Goal: Communication & Community: Answer question/provide support

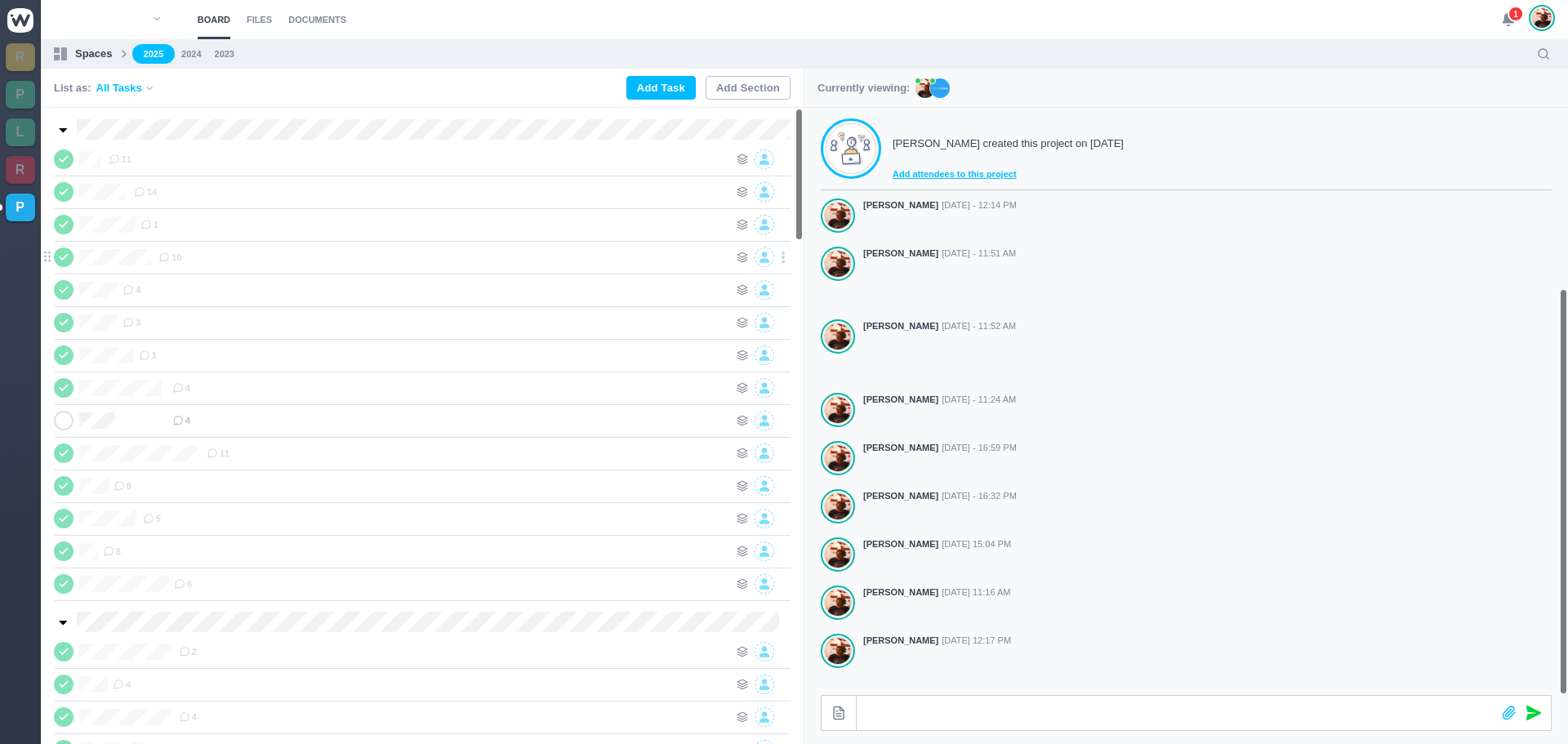
scroll to position [261, 0]
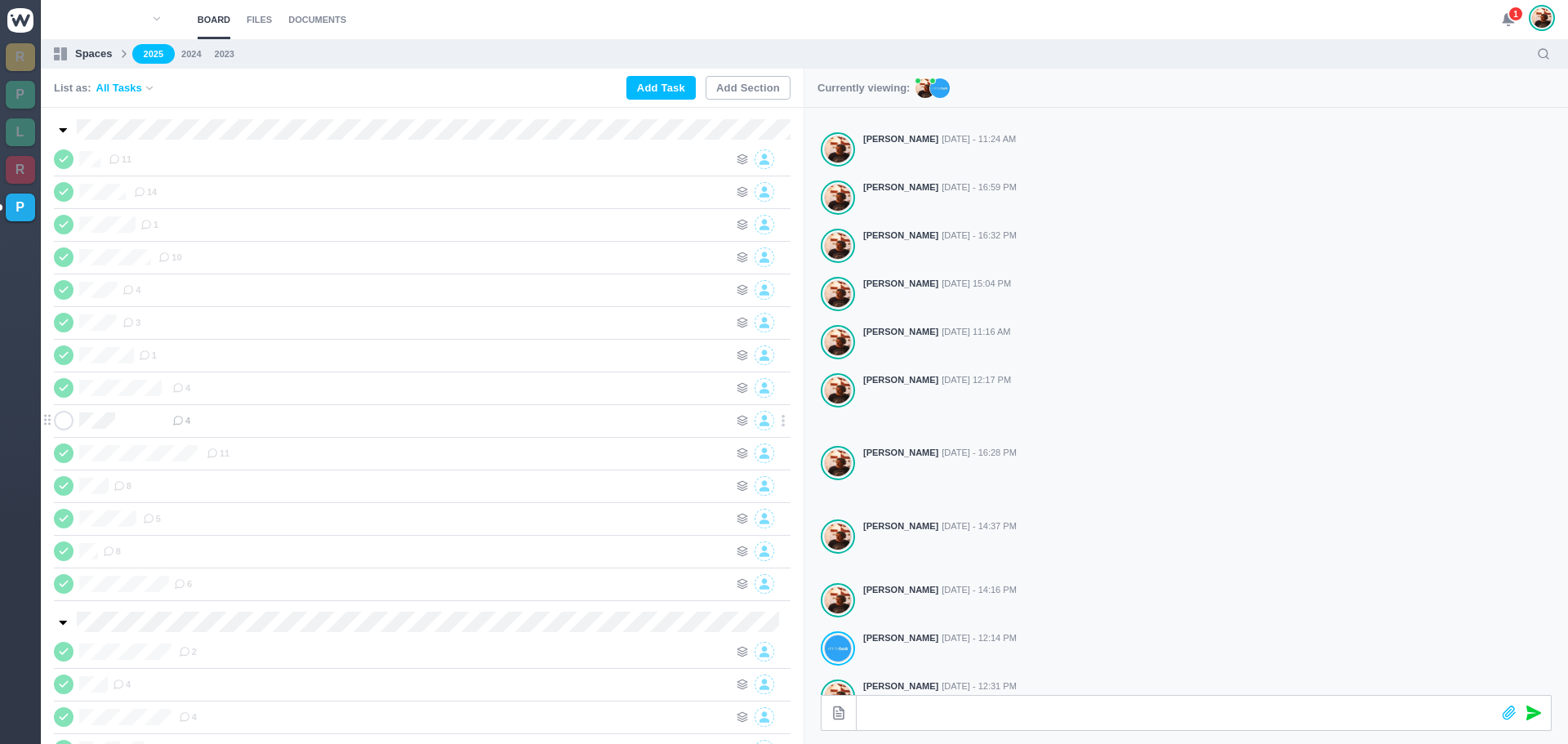
click at [173, 416] on div "4" at bounding box center [450, 421] width 556 height 20
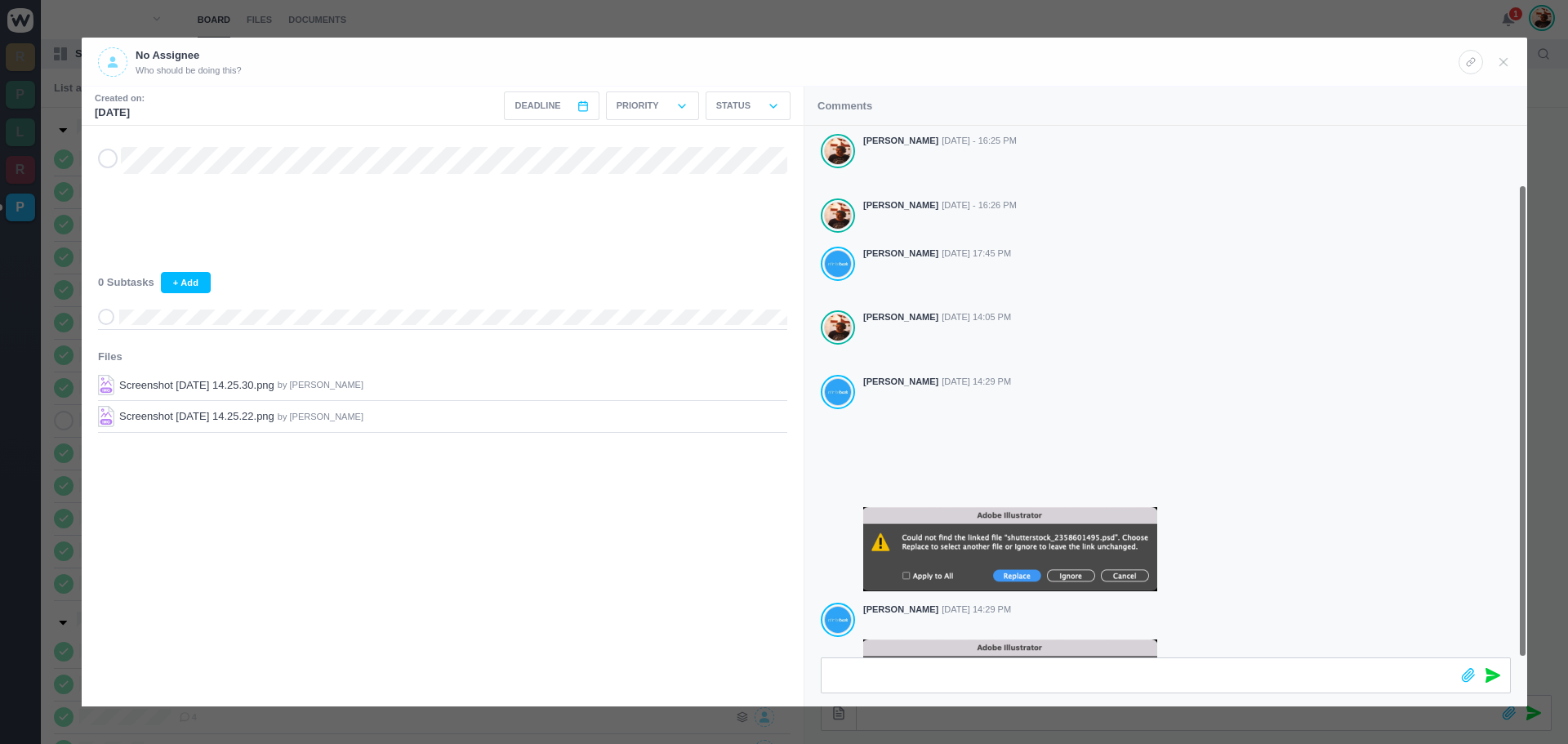
scroll to position [65, 0]
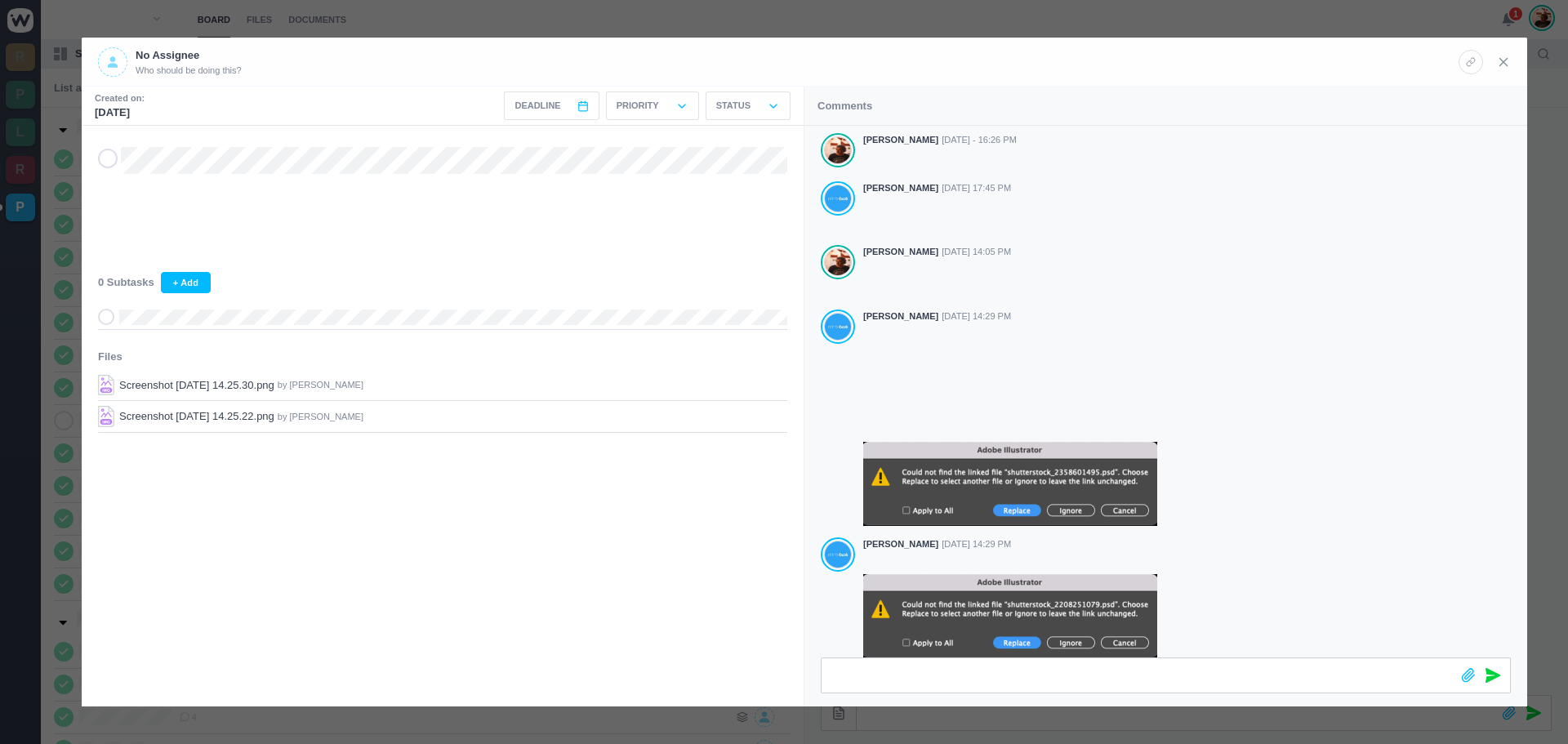
click at [1502, 63] on use at bounding box center [1503, 61] width 7 height 7
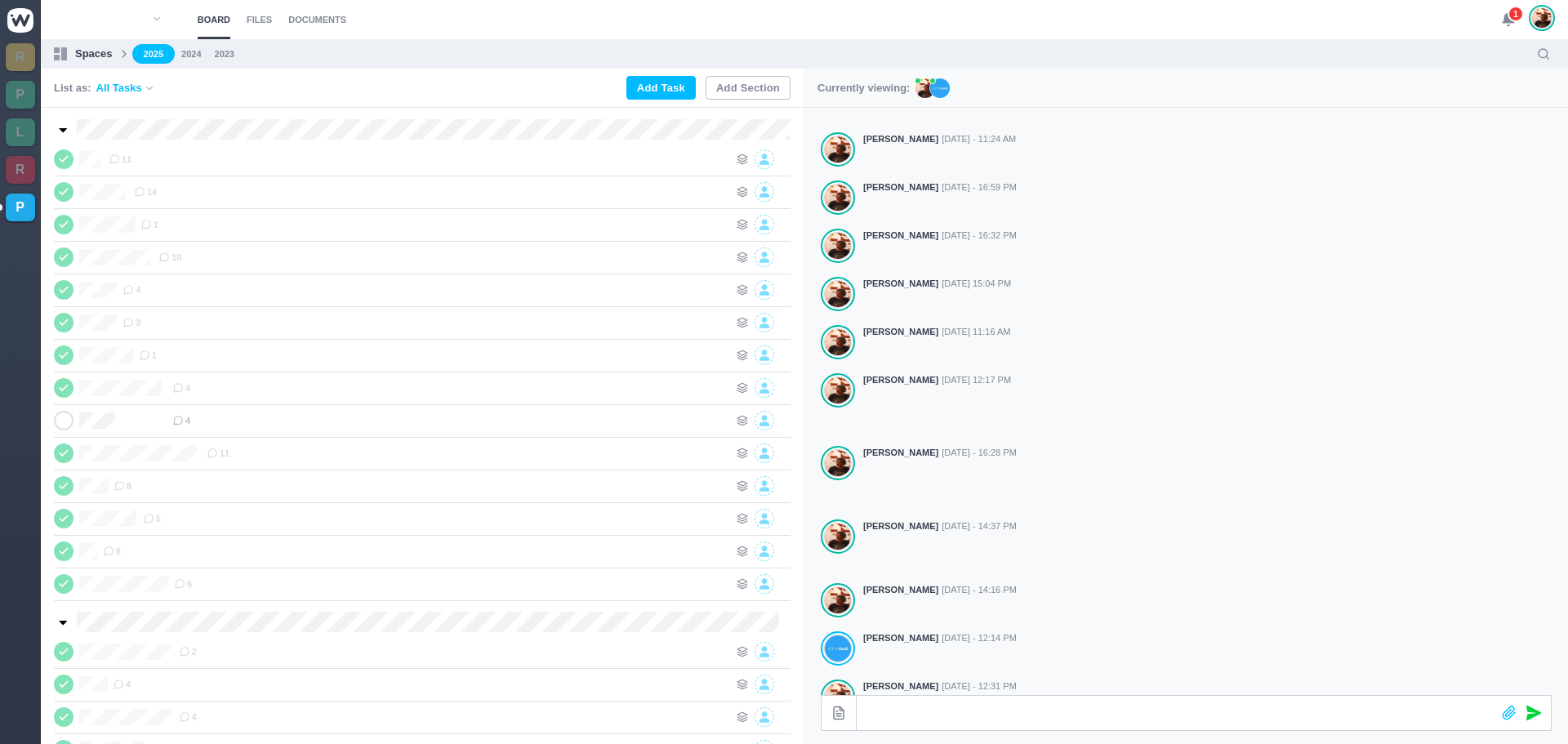
click at [1509, 16] on span "1" at bounding box center [1516, 13] width 16 height 16
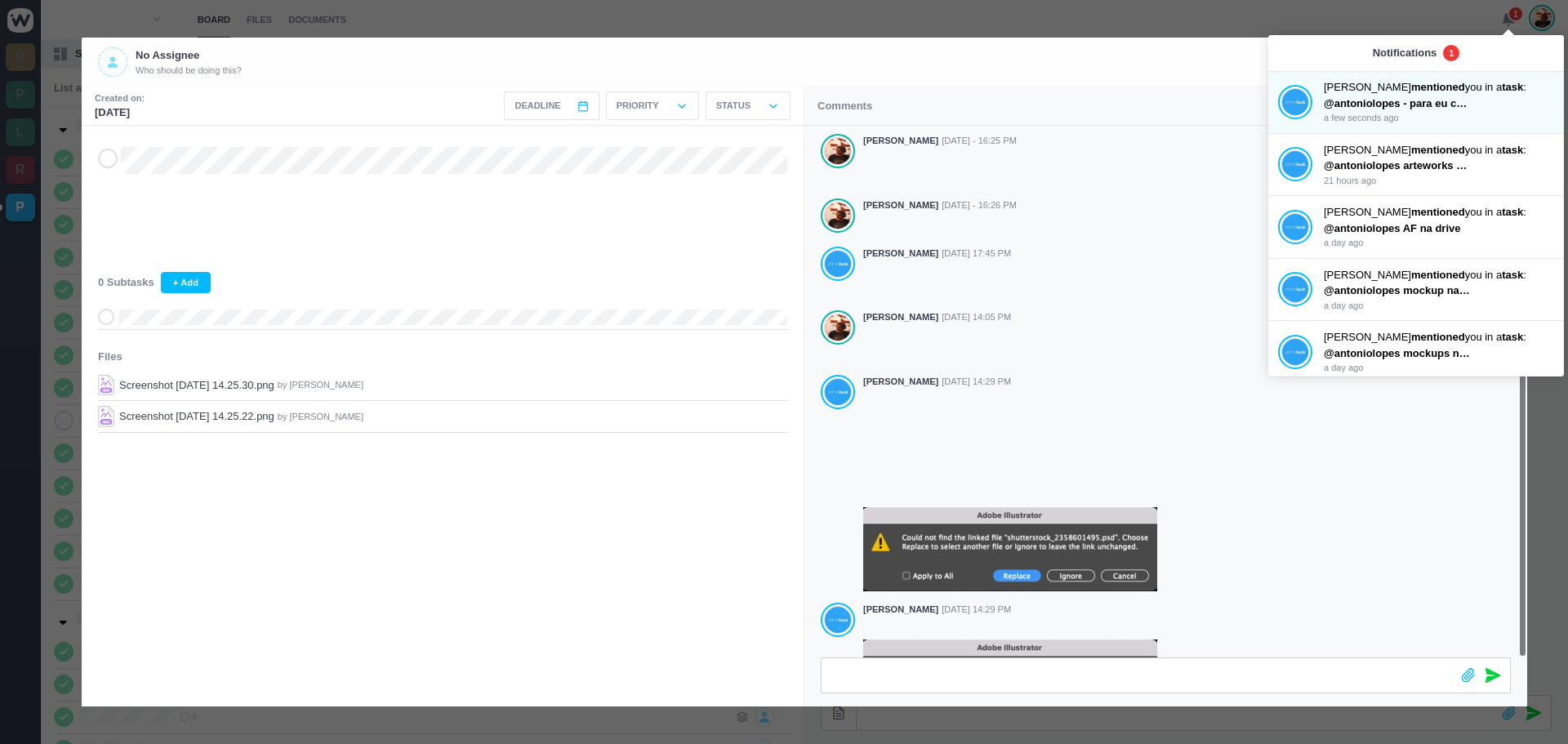
click at [1160, 67] on div "No Assignee Who should be doing this?" at bounding box center [777, 61] width 1360 height 29
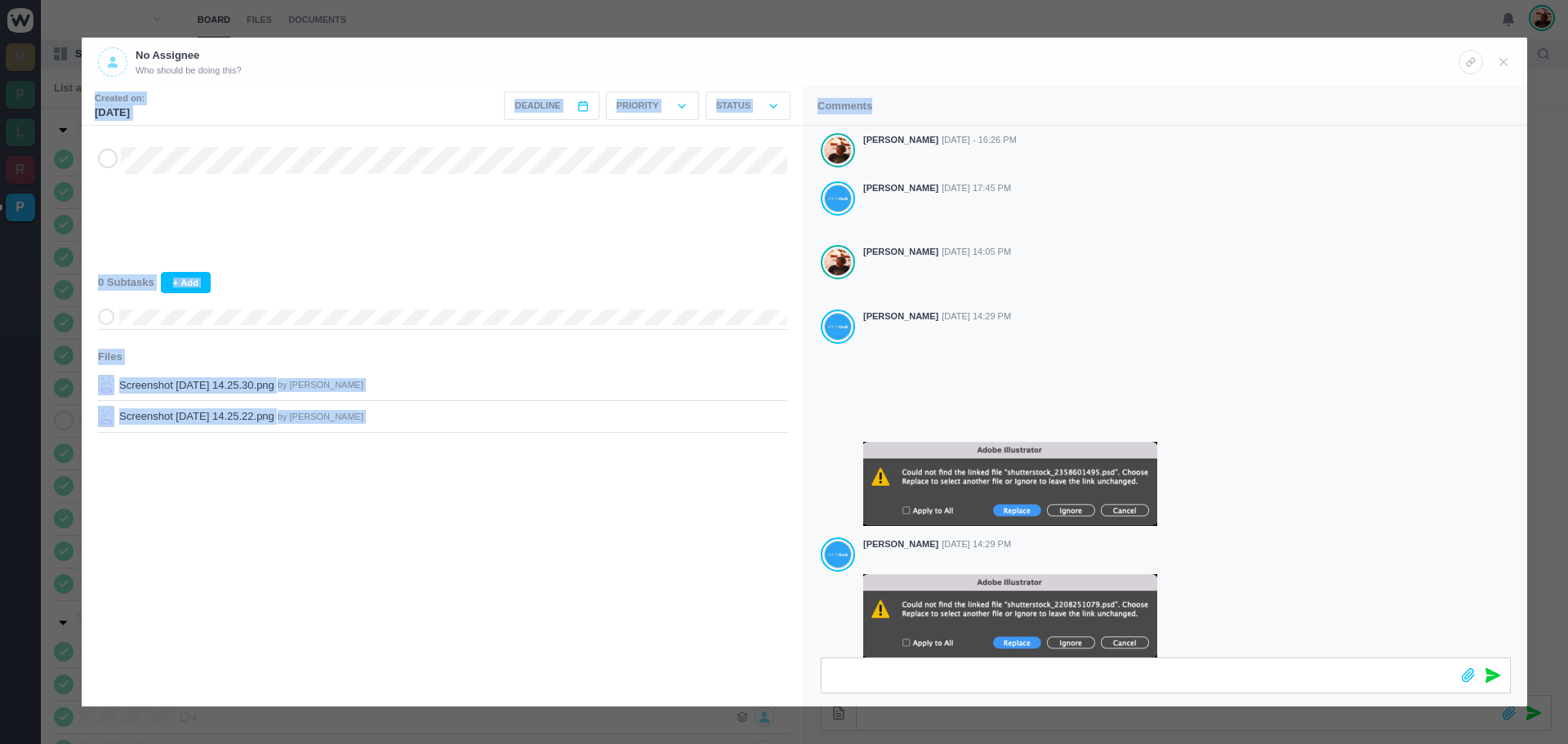
drag, startPoint x: 1496, startPoint y: 60, endPoint x: 1511, endPoint y: 103, distance: 45.5
click at [1511, 103] on div "No Assignee Who should be doing this? Created on: [DATE] Deadline < [DATE] > Su…" at bounding box center [804, 372] width 1445 height 669
click at [112, 156] on icon at bounding box center [108, 158] width 13 height 12
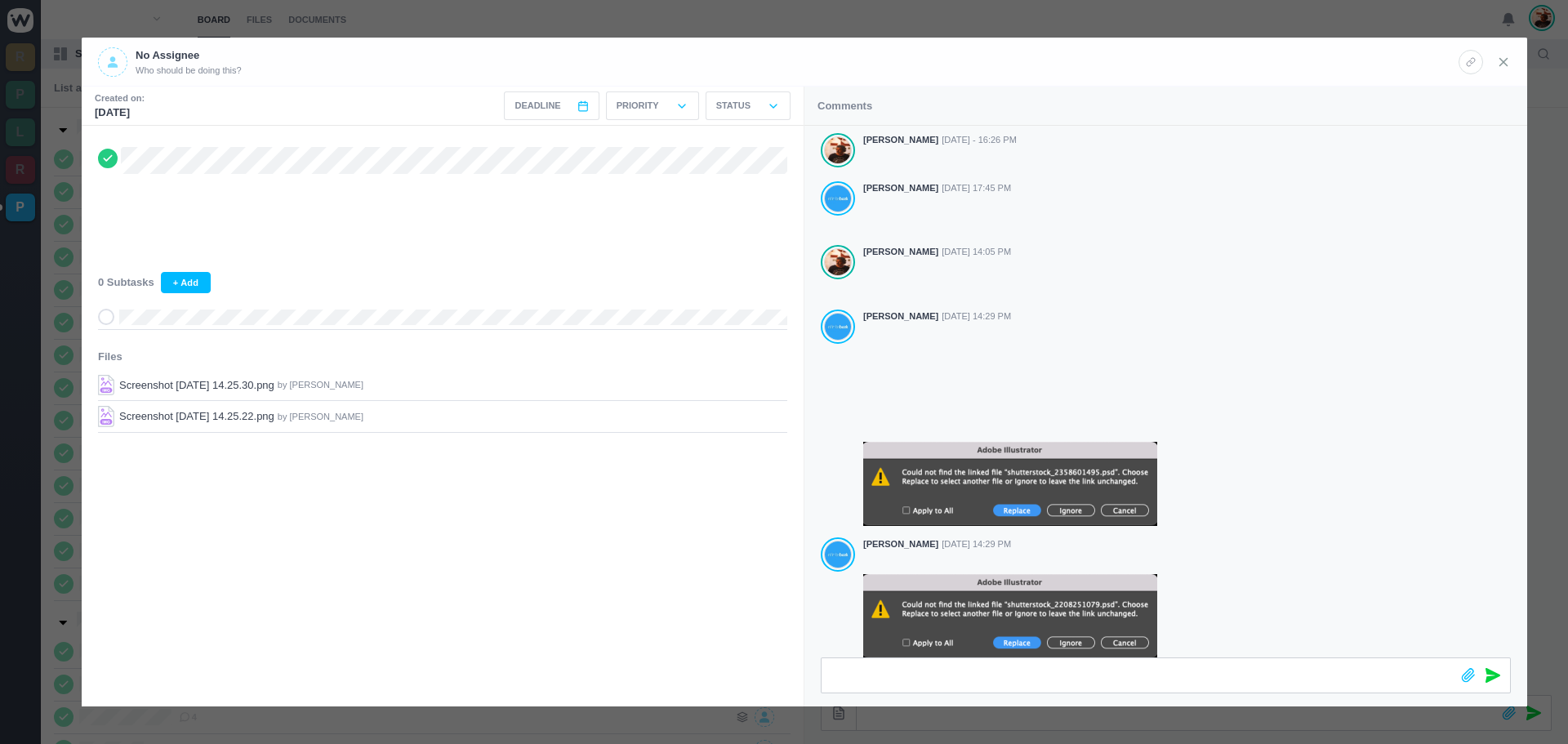
click at [1500, 60] on icon at bounding box center [1503, 62] width 15 height 15
